Goal: Information Seeking & Learning: Learn about a topic

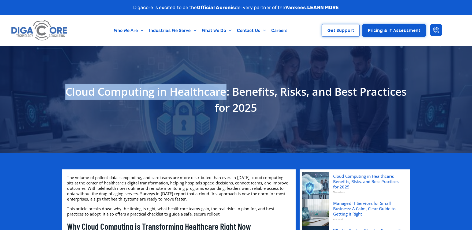
click at [66, 88] on h1 "Cloud Computing in Healthcare: Benefits, Risks, and Best Practices for 2025" at bounding box center [236, 100] width 343 height 32
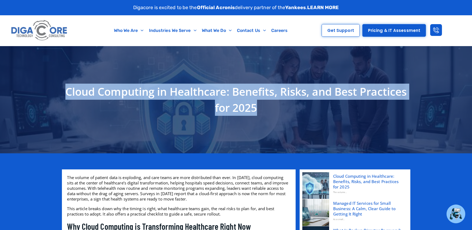
copy h1 "Cloud Computing in Healthcare: Benefits, Risks, and Best Practices for 2025"
drag, startPoint x: 292, startPoint y: 106, endPoint x: 88, endPoint y: 92, distance: 204.6
click at [88, 92] on h1 "Cloud Computing in Healthcare: Benefits, Risks, and Best Practices for 2025" at bounding box center [236, 100] width 343 height 32
